Goal: Entertainment & Leisure: Browse casually

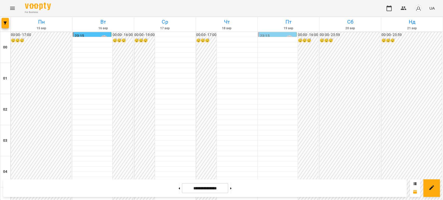
scroll to position [544, 0]
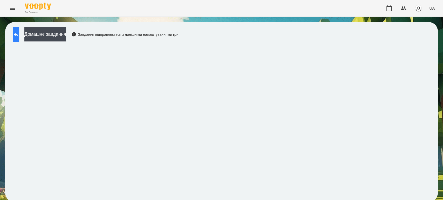
click at [19, 32] on icon at bounding box center [16, 34] width 6 height 6
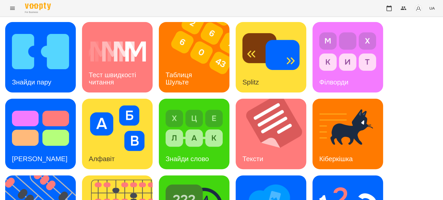
scroll to position [128, 0]
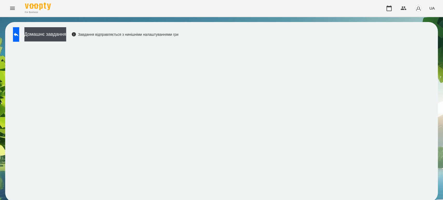
scroll to position [2, 0]
click at [18, 33] on icon at bounding box center [16, 35] width 5 height 4
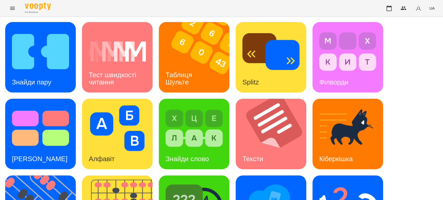
scroll to position [88, 0]
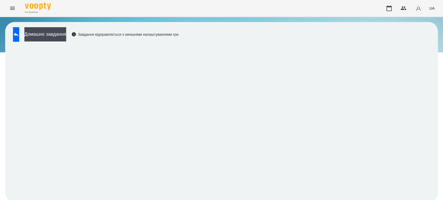
scroll to position [2, 0]
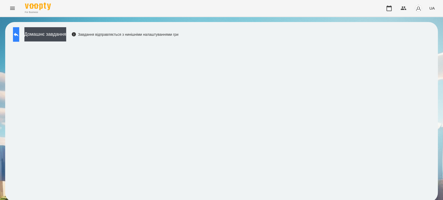
click at [18, 33] on icon at bounding box center [16, 35] width 5 height 4
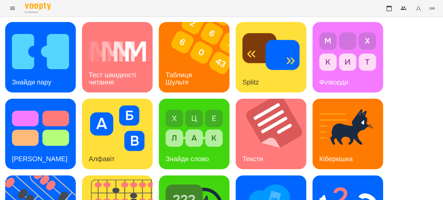
scroll to position [128, 0]
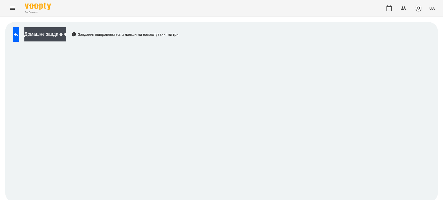
scroll to position [2, 0]
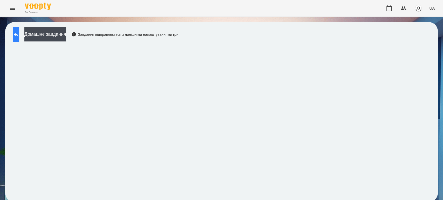
click at [17, 31] on button at bounding box center [16, 34] width 6 height 15
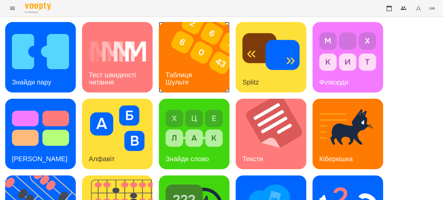
click at [189, 57] on img at bounding box center [197, 57] width 77 height 71
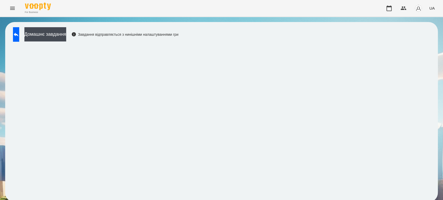
scroll to position [2, 0]
click at [17, 29] on button at bounding box center [16, 34] width 6 height 15
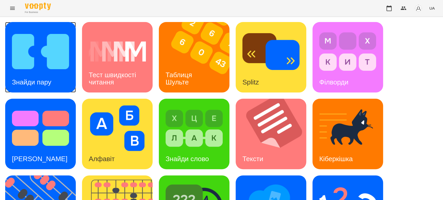
click at [50, 78] on h3 "Знайди пару" at bounding box center [31, 82] width 39 height 8
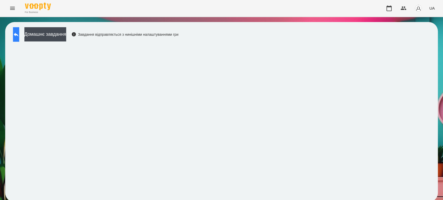
click at [19, 33] on icon at bounding box center [16, 34] width 6 height 6
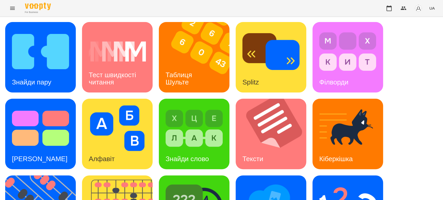
scroll to position [128, 0]
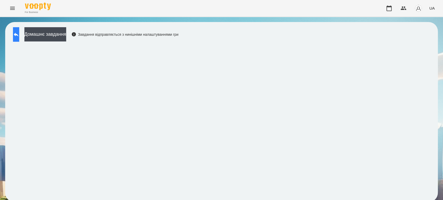
click at [18, 29] on button at bounding box center [16, 34] width 6 height 15
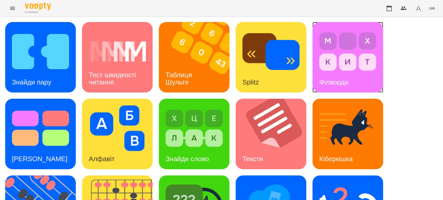
click at [363, 80] on div "Філворди" at bounding box center [347, 57] width 71 height 71
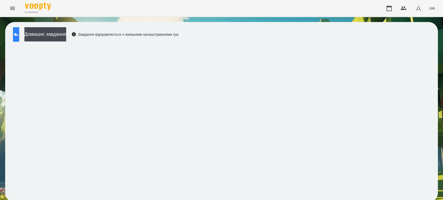
click at [19, 32] on icon at bounding box center [16, 34] width 6 height 6
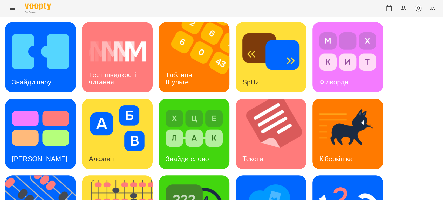
click at [0, 187] on div "Знайди пару Тест швидкості читання Таблиця Шульте Splitz Філворди Тест Струпа А…" at bounding box center [221, 172] width 443 height 311
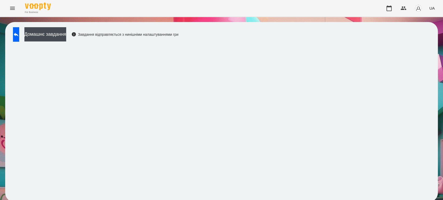
scroll to position [2, 0]
click at [19, 31] on icon at bounding box center [16, 34] width 6 height 6
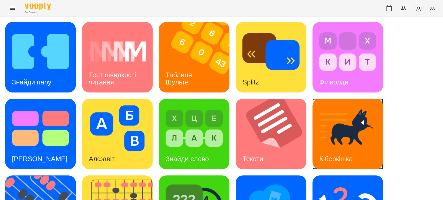
click at [332, 139] on img at bounding box center [347, 129] width 57 height 46
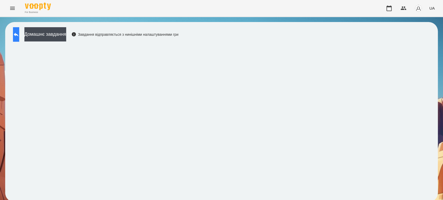
click at [19, 31] on button at bounding box center [16, 34] width 6 height 15
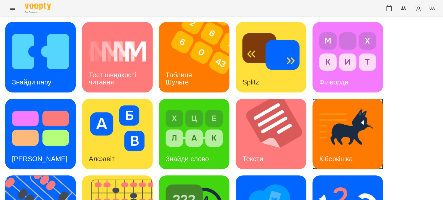
click at [353, 134] on img at bounding box center [347, 129] width 57 height 46
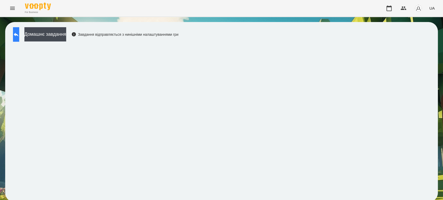
click at [19, 32] on icon at bounding box center [16, 34] width 6 height 6
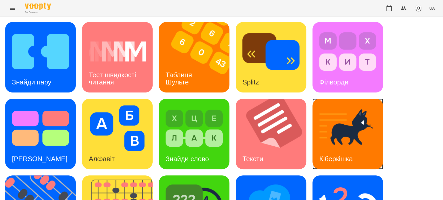
click at [359, 128] on img at bounding box center [347, 129] width 57 height 46
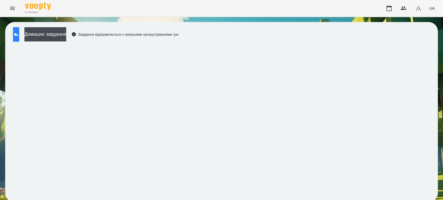
click at [19, 35] on icon at bounding box center [16, 34] width 6 height 6
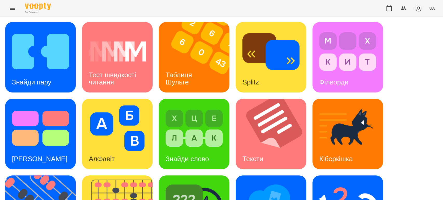
scroll to position [115, 0]
